Goal: Transaction & Acquisition: Download file/media

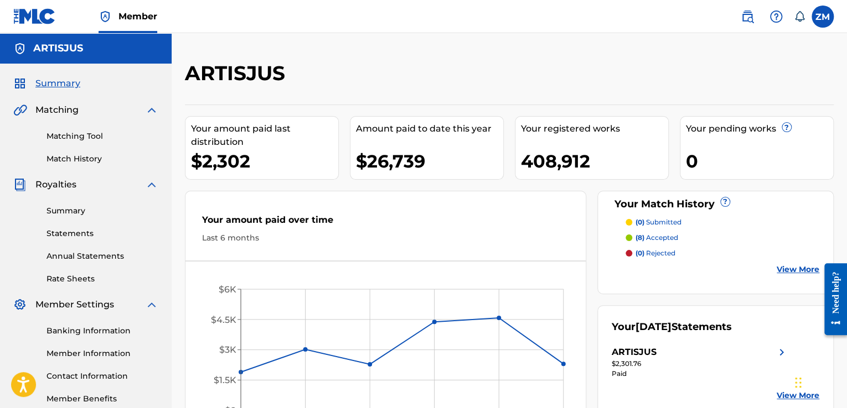
click at [79, 232] on link "Statements" at bounding box center [102, 234] width 112 height 12
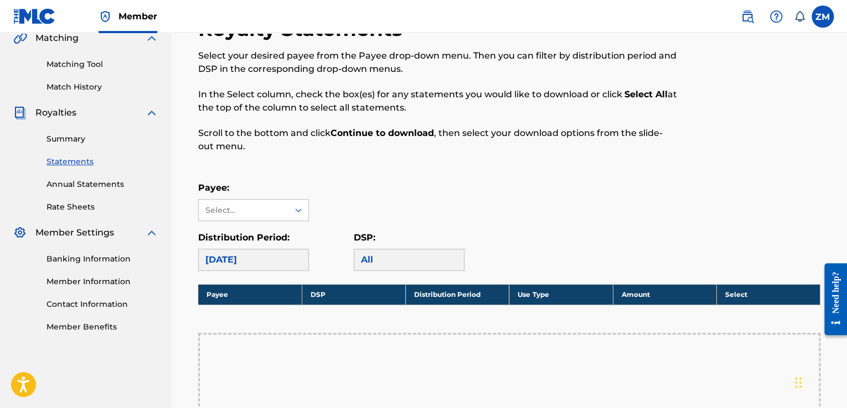
scroll to position [166, 0]
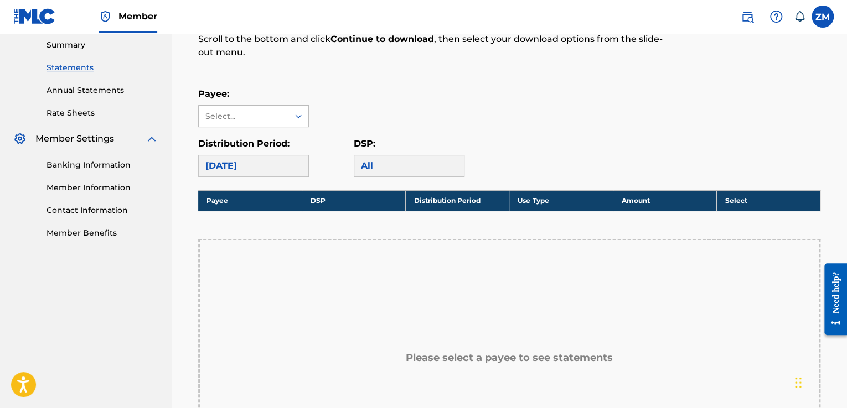
click at [294, 123] on div at bounding box center [298, 116] width 20 height 20
click at [279, 139] on div "ARTISJUS" at bounding box center [254, 141] width 110 height 28
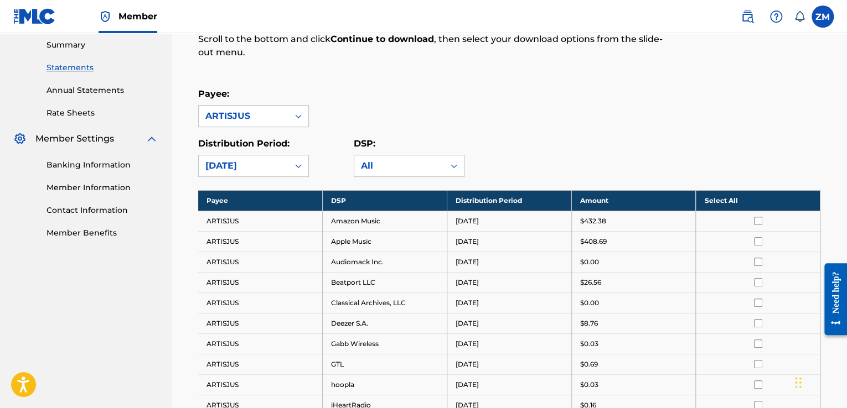
click at [721, 201] on th "Select All" at bounding box center [757, 200] width 124 height 20
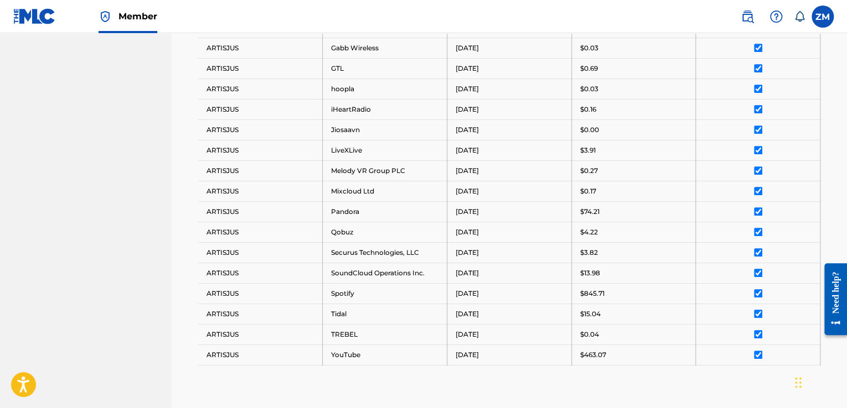
scroll to position [585, 0]
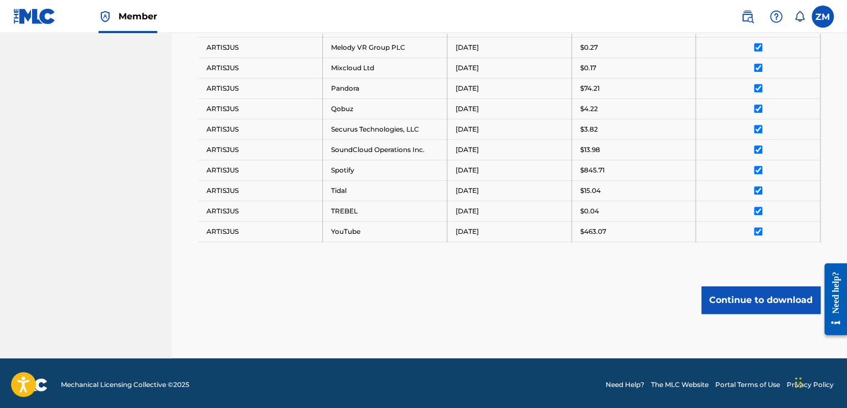
click at [755, 293] on button "Continue to download" at bounding box center [760, 301] width 119 height 28
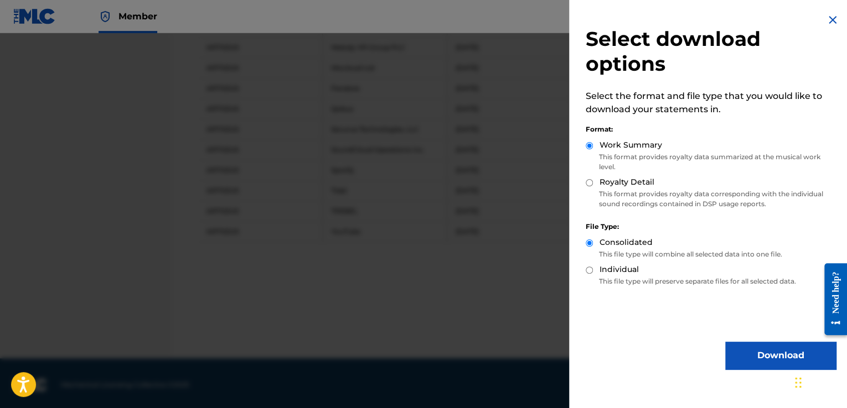
click at [765, 352] on button "Download" at bounding box center [780, 356] width 111 height 28
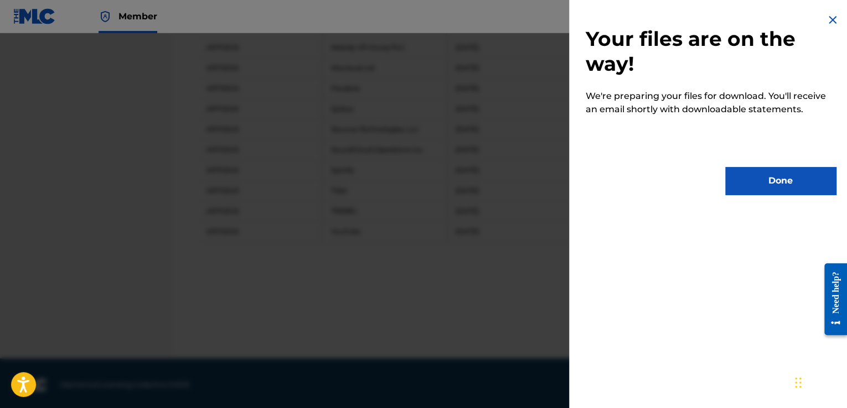
click at [749, 181] on button "Done" at bounding box center [780, 181] width 111 height 28
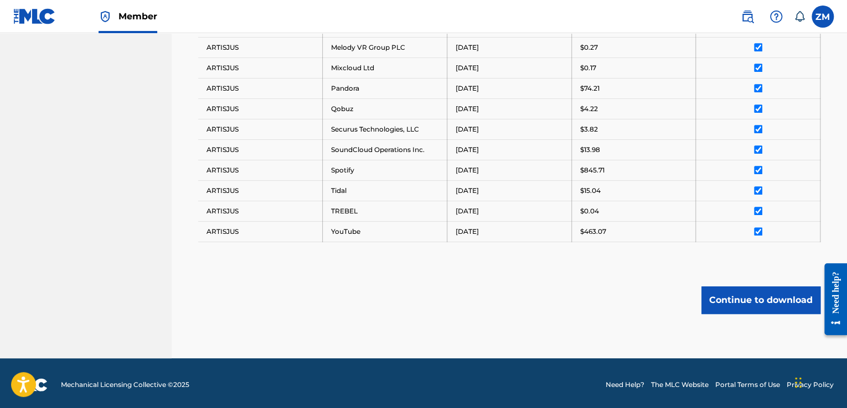
click at [738, 303] on button "Continue to download" at bounding box center [760, 301] width 119 height 28
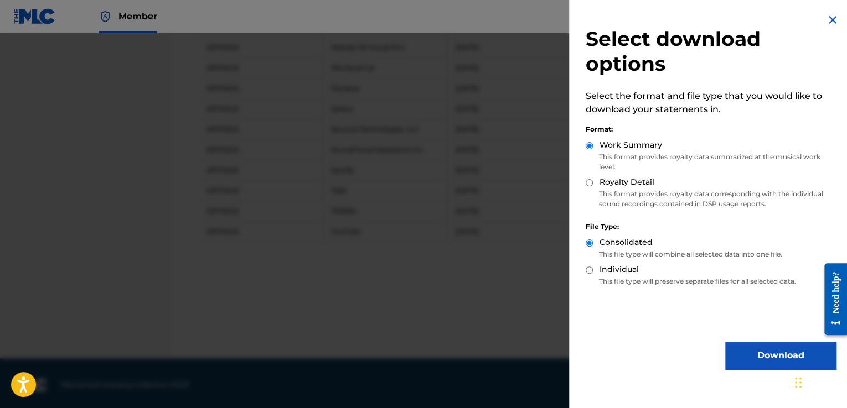
drag, startPoint x: 589, startPoint y: 181, endPoint x: 601, endPoint y: 187, distance: 13.4
click at [589, 182] on input "Royalty Detail" at bounding box center [588, 182] width 7 height 7
radio input "true"
click at [767, 359] on button "Download" at bounding box center [780, 356] width 111 height 28
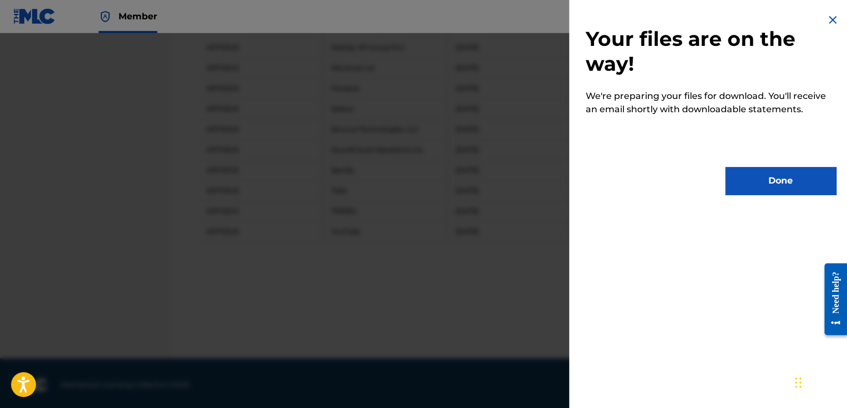
click at [780, 176] on button "Done" at bounding box center [780, 181] width 111 height 28
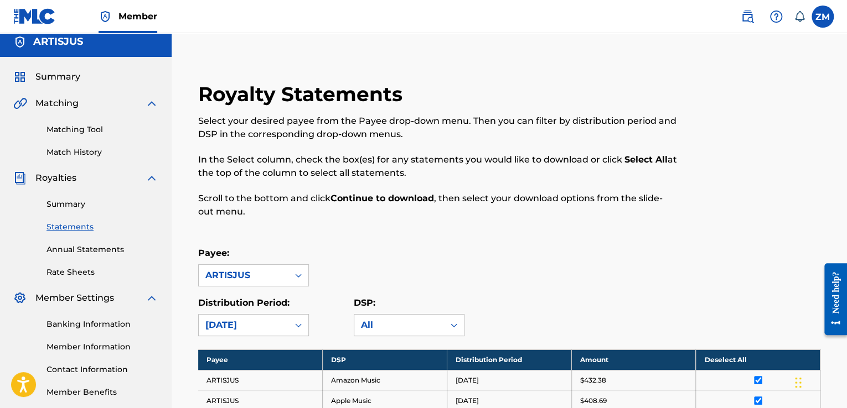
scroll to position [0, 0]
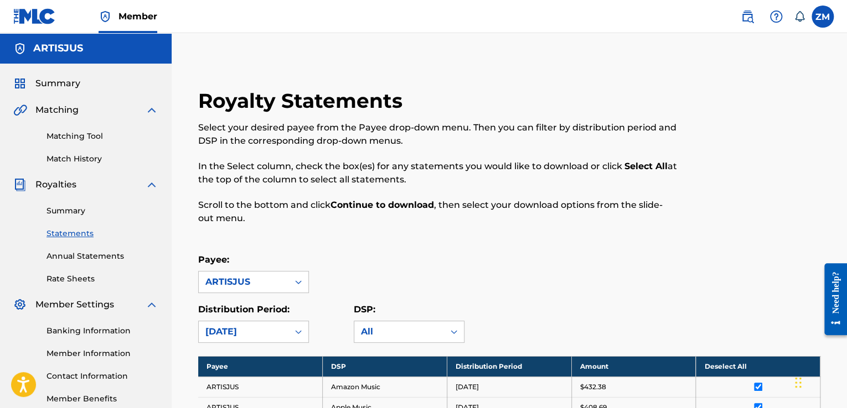
click at [60, 209] on link "Summary" at bounding box center [102, 211] width 112 height 12
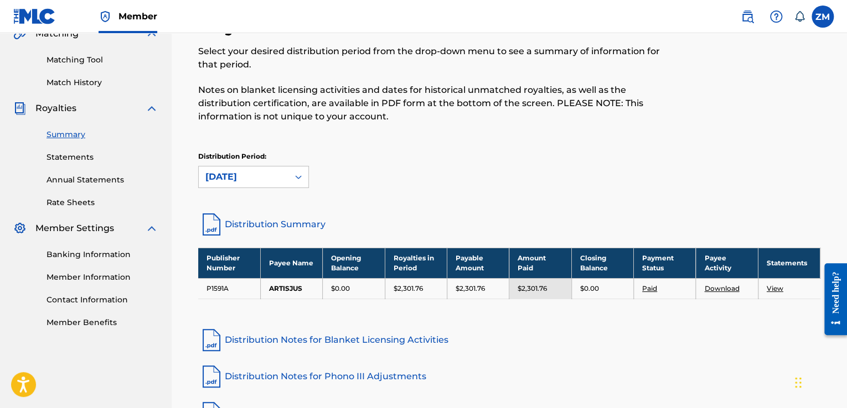
scroll to position [166, 0]
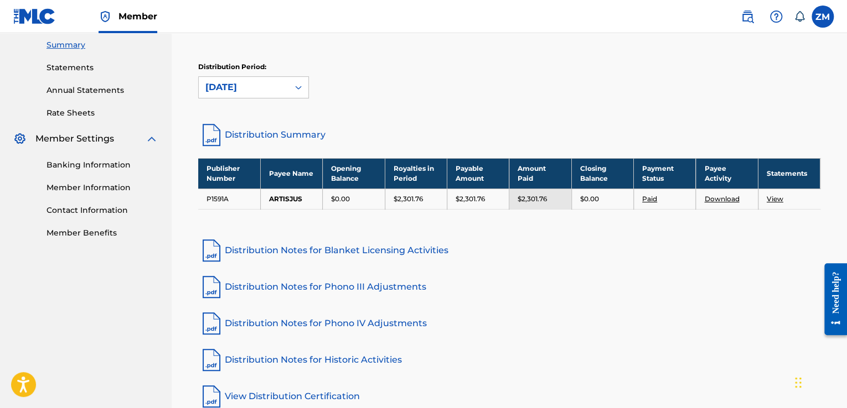
click at [719, 197] on link "Download" at bounding box center [721, 199] width 35 height 8
